Goal: Information Seeking & Learning: Learn about a topic

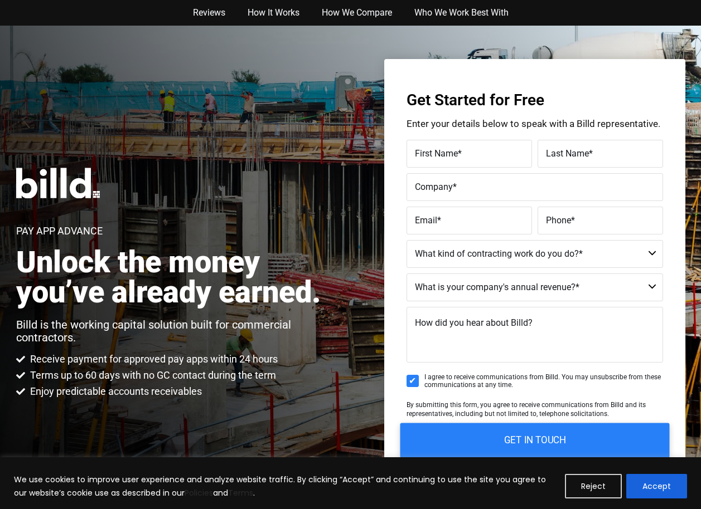
drag, startPoint x: 505, startPoint y: 441, endPoint x: 515, endPoint y: 441, distance: 10.0
click at [514, 441] on input "GET IN TOUCH" at bounding box center [534, 440] width 269 height 35
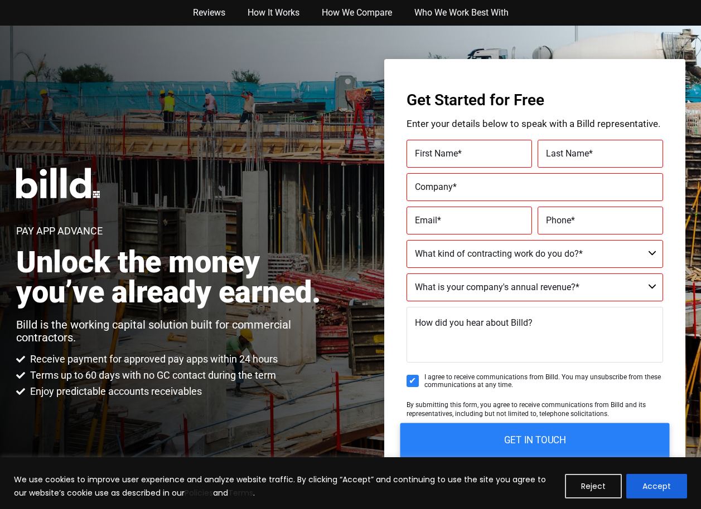
click at [517, 441] on input "GET IN TOUCH" at bounding box center [534, 440] width 269 height 35
click at [459, 159] on label "First Name *" at bounding box center [469, 154] width 109 height 16
click at [468, 155] on label "First Name *" at bounding box center [469, 154] width 109 height 16
click at [468, 155] on input "First Name *" at bounding box center [468, 154] width 125 height 28
click at [470, 150] on label "First Name *" at bounding box center [469, 154] width 109 height 16
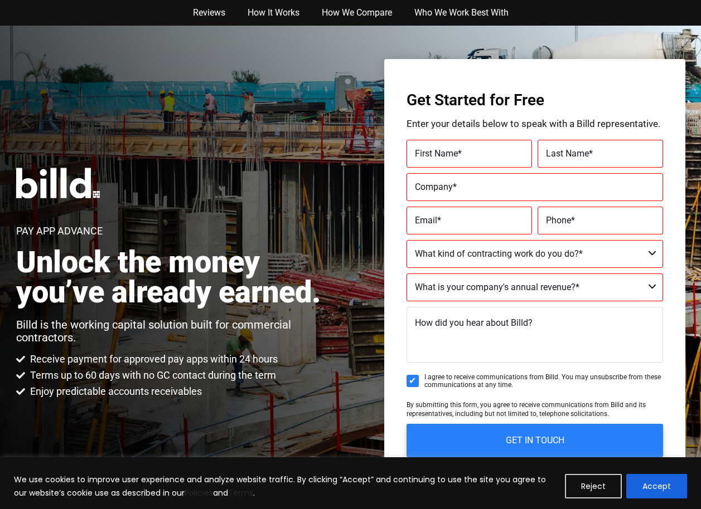
click at [470, 150] on input "First Name *" at bounding box center [468, 154] width 125 height 28
drag, startPoint x: 470, startPoint y: 150, endPoint x: 456, endPoint y: 159, distance: 16.8
click at [460, 157] on label "First Name *" at bounding box center [469, 154] width 109 height 16
click at [460, 157] on input "First Name *" at bounding box center [468, 154] width 125 height 28
drag, startPoint x: 456, startPoint y: 186, endPoint x: 463, endPoint y: 189, distance: 7.3
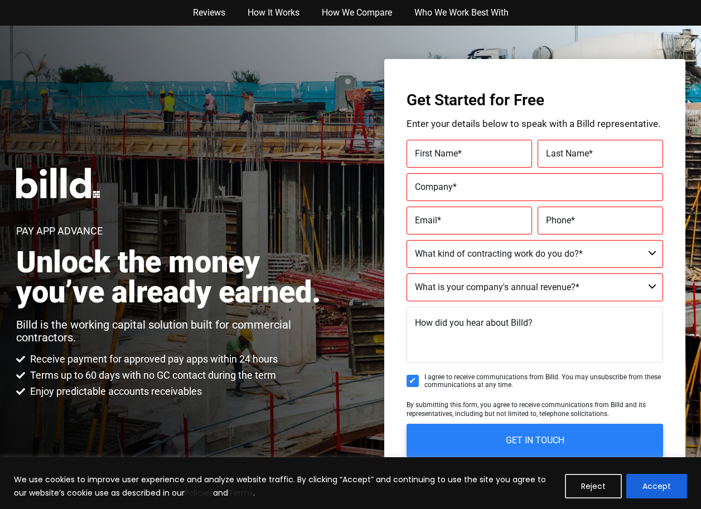
click at [462, 189] on label "Company *" at bounding box center [535, 187] width 240 height 16
click at [462, 189] on input "Company *" at bounding box center [534, 187] width 256 height 28
click at [463, 189] on label "Company *" at bounding box center [535, 187] width 240 height 16
click at [463, 189] on input "Company *" at bounding box center [534, 187] width 256 height 28
drag, startPoint x: 463, startPoint y: 189, endPoint x: 490, endPoint y: 178, distance: 30.0
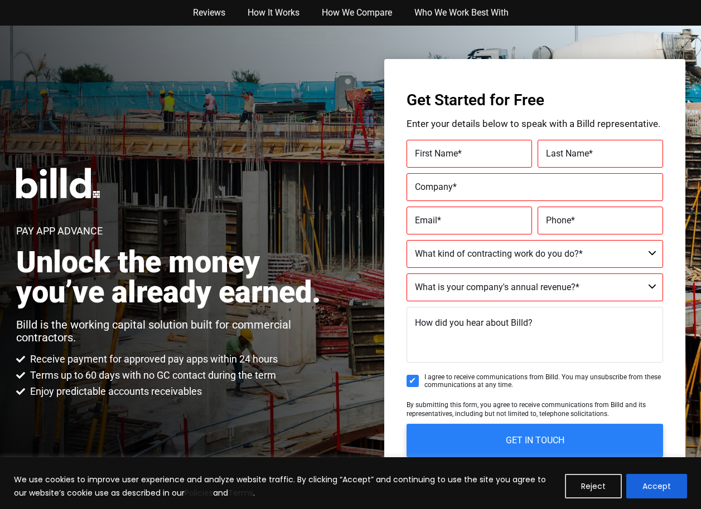
click at [469, 188] on label "Company *" at bounding box center [535, 187] width 240 height 16
click at [469, 188] on input "Company *" at bounding box center [534, 187] width 256 height 28
click at [662, 483] on button "Accept" at bounding box center [656, 486] width 61 height 25
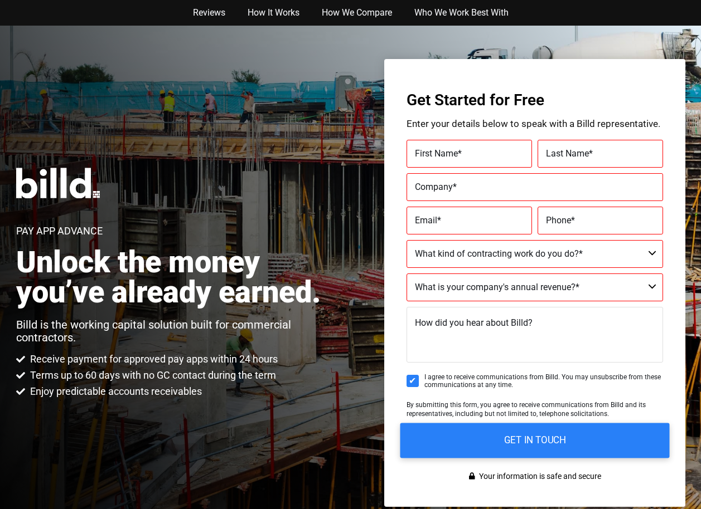
click at [544, 436] on input "GET IN TOUCH" at bounding box center [534, 440] width 269 height 35
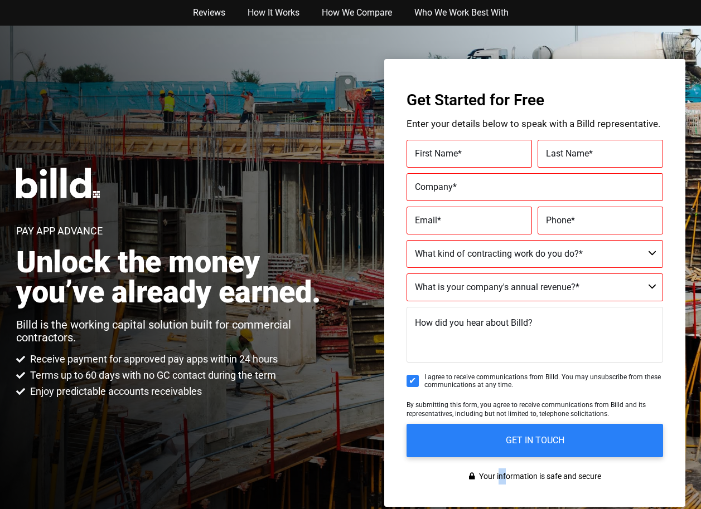
drag, startPoint x: 504, startPoint y: 470, endPoint x: 499, endPoint y: 464, distance: 7.1
click at [499, 466] on div "Get Started for Free Enter your details below to speak with a Billd representat…" at bounding box center [534, 283] width 301 height 448
drag, startPoint x: 416, startPoint y: 381, endPoint x: 408, endPoint y: 367, distance: 16.7
click at [410, 369] on form "First Name * Please complete this required field. Last Name * Please complete t…" at bounding box center [534, 299] width 256 height 318
drag, startPoint x: 407, startPoint y: 366, endPoint x: 415, endPoint y: 381, distance: 17.2
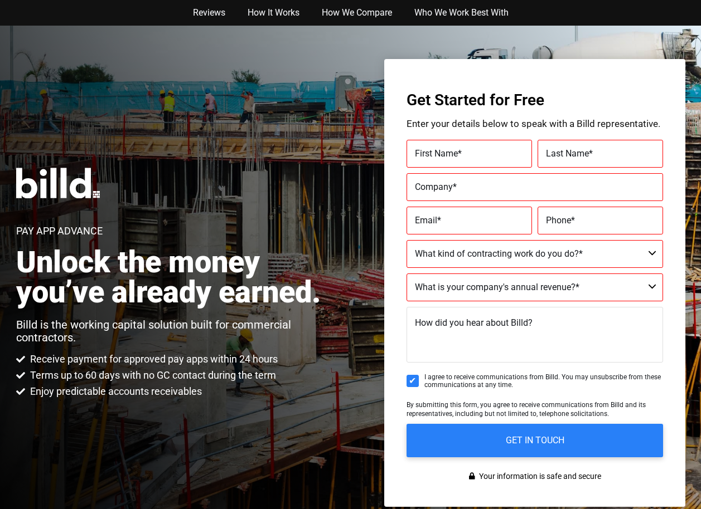
click at [408, 369] on fieldset "How did you hear about Billd?" at bounding box center [534, 340] width 256 height 66
drag, startPoint x: 397, startPoint y: 374, endPoint x: 405, endPoint y: 378, distance: 9.0
click at [404, 378] on div "Get Started for Free Enter your details below to speak with a Billd representat…" at bounding box center [534, 283] width 301 height 448
click at [412, 382] on input "I agree to receive communications from Billd. You may unsubscribe from these co…" at bounding box center [412, 381] width 12 height 12
click at [411, 380] on input "I agree to receive communications from Billd. You may unsubscribe from these co…" at bounding box center [412, 381] width 12 height 12
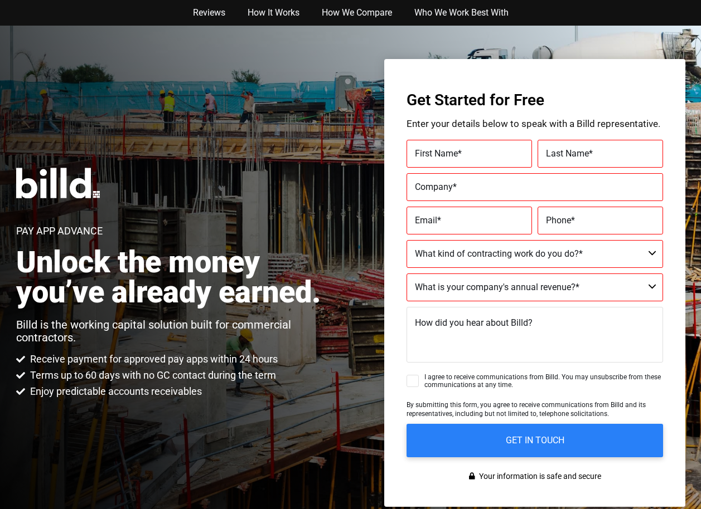
checkbox input "true"
click at [210, 13] on link "Reviews" at bounding box center [209, 13] width 55 height 26
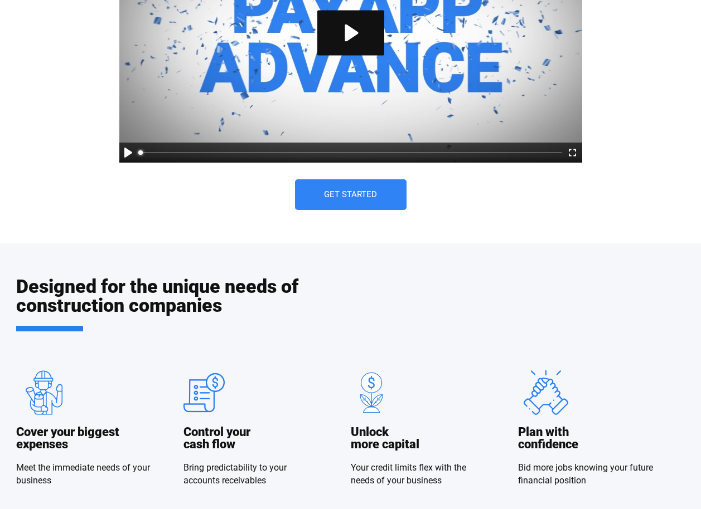
drag, startPoint x: 210, startPoint y: 13, endPoint x: 148, endPoint y: 2, distance: 63.5
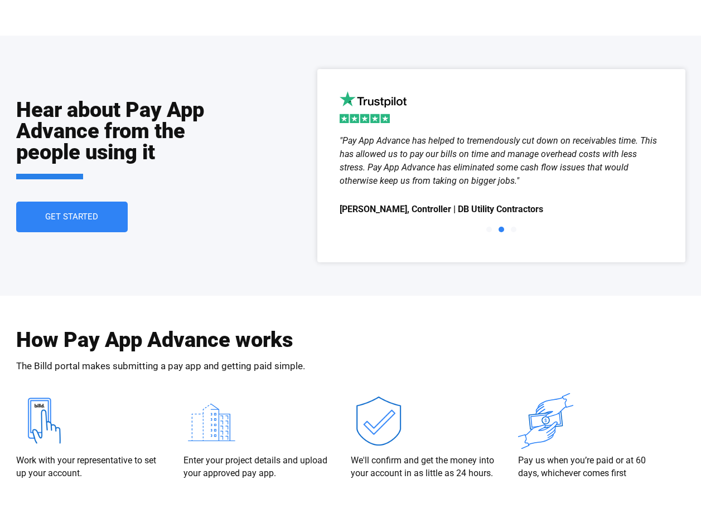
scroll to position [1982, 0]
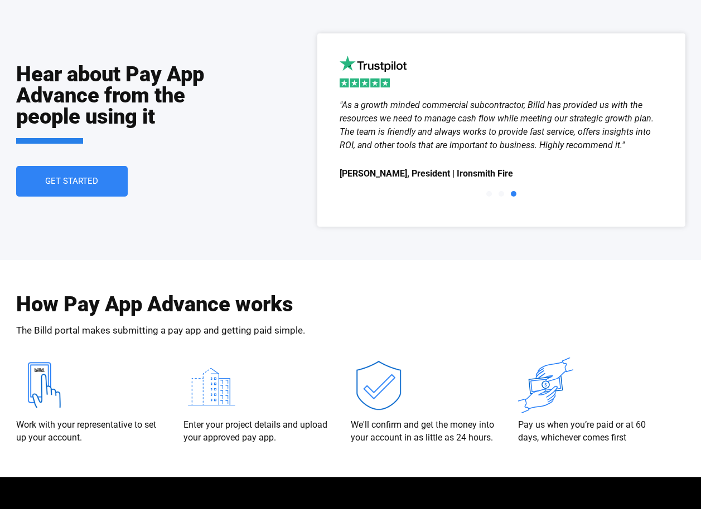
drag, startPoint x: 521, startPoint y: 222, endPoint x: 512, endPoint y: 200, distance: 23.3
click at [503, 192] on div ""As a growth minded commercial subcontractor, Billd has provided us with the re…" at bounding box center [500, 152] width 323 height 106
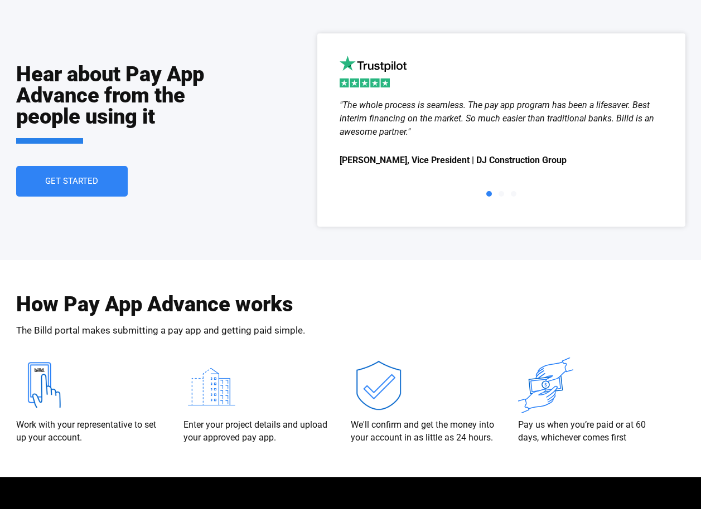
click at [483, 192] on div "Slides" at bounding box center [500, 194] width 323 height 16
click at [484, 192] on div "Slides" at bounding box center [500, 194] width 323 height 16
drag, startPoint x: 479, startPoint y: 194, endPoint x: 547, endPoint y: 51, distance: 158.8
click at [544, 105] on div ""As a growth minded commercial subcontractor, Billd has provided us with the re…" at bounding box center [500, 152] width 323 height 106
